Goal: Information Seeking & Learning: Learn about a topic

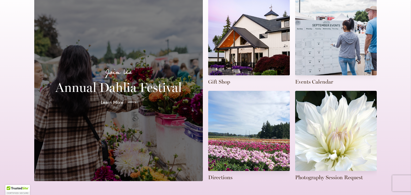
scroll to position [143, 0]
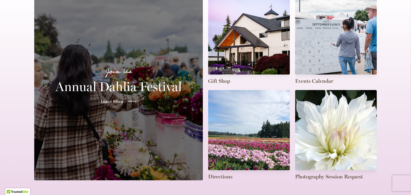
click at [129, 79] on h2 "Annual Dahlia Festival" at bounding box center [119, 86] width 156 height 15
click at [112, 98] on span "Learn More" at bounding box center [111, 101] width 22 height 6
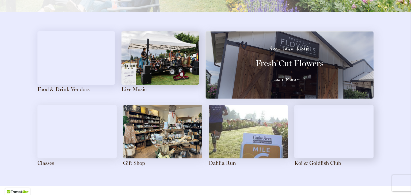
scroll to position [592, 0]
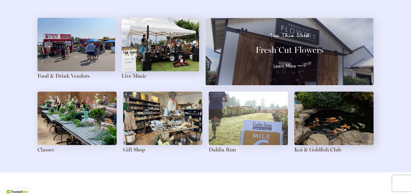
click at [86, 39] on img at bounding box center [76, 44] width 78 height 53
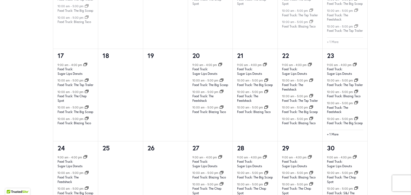
scroll to position [565, 0]
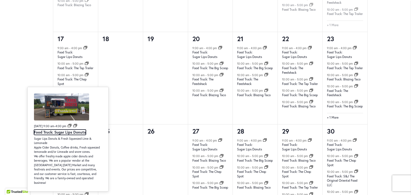
click at [64, 135] on link "Food Truck: Sugar Lips Donuts" at bounding box center [60, 132] width 52 height 5
